Goal: Navigation & Orientation: Understand site structure

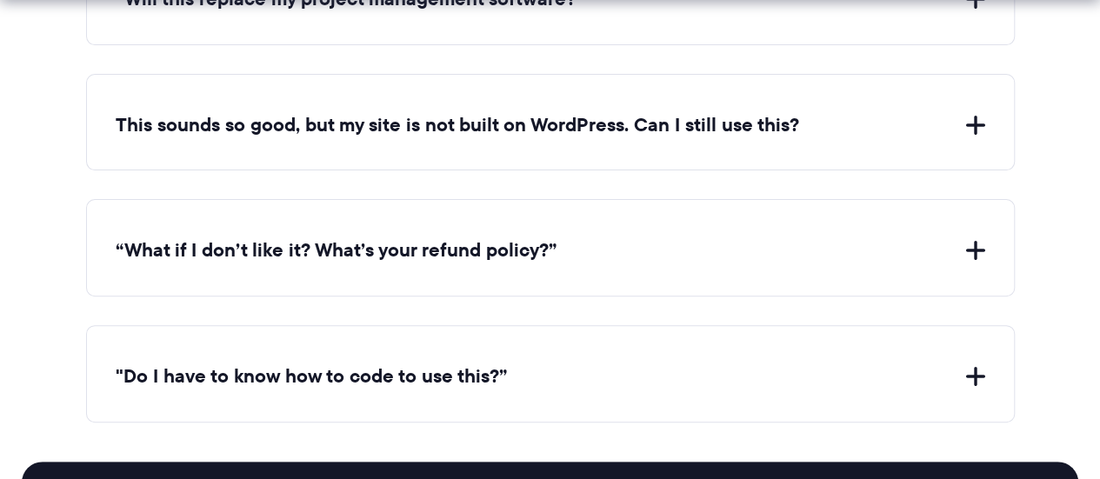
scroll to position [7689, 0]
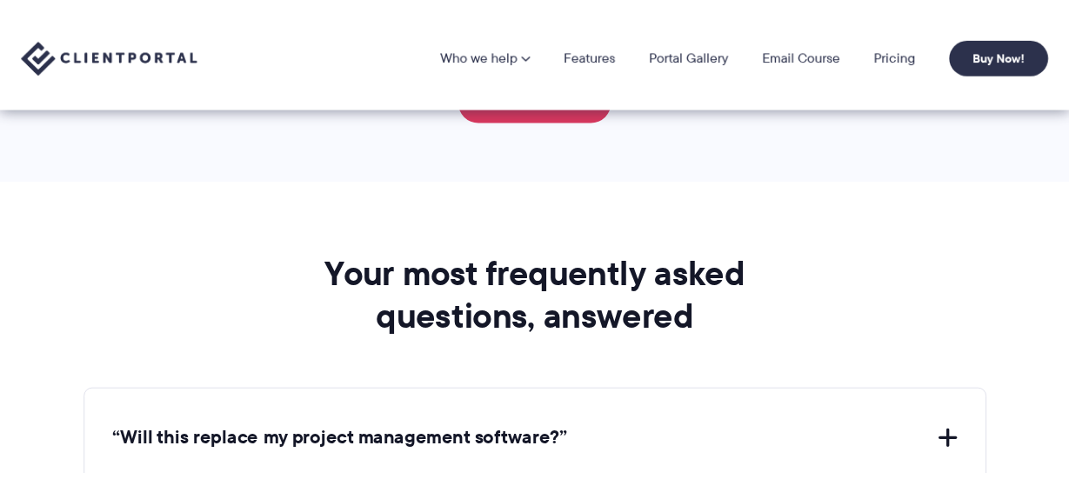
scroll to position [6301, 0]
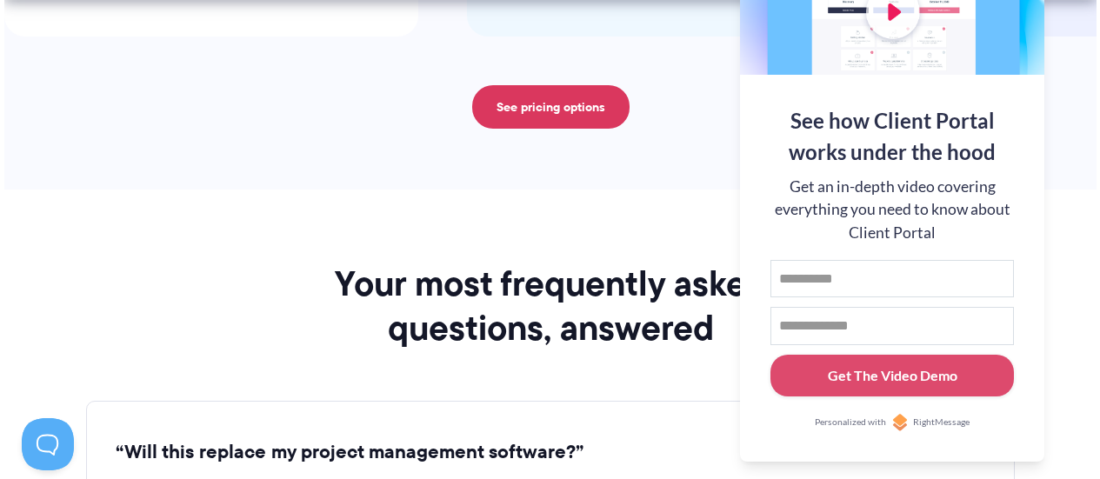
scroll to position [6308, 0]
